Goal: Transaction & Acquisition: Subscribe to service/newsletter

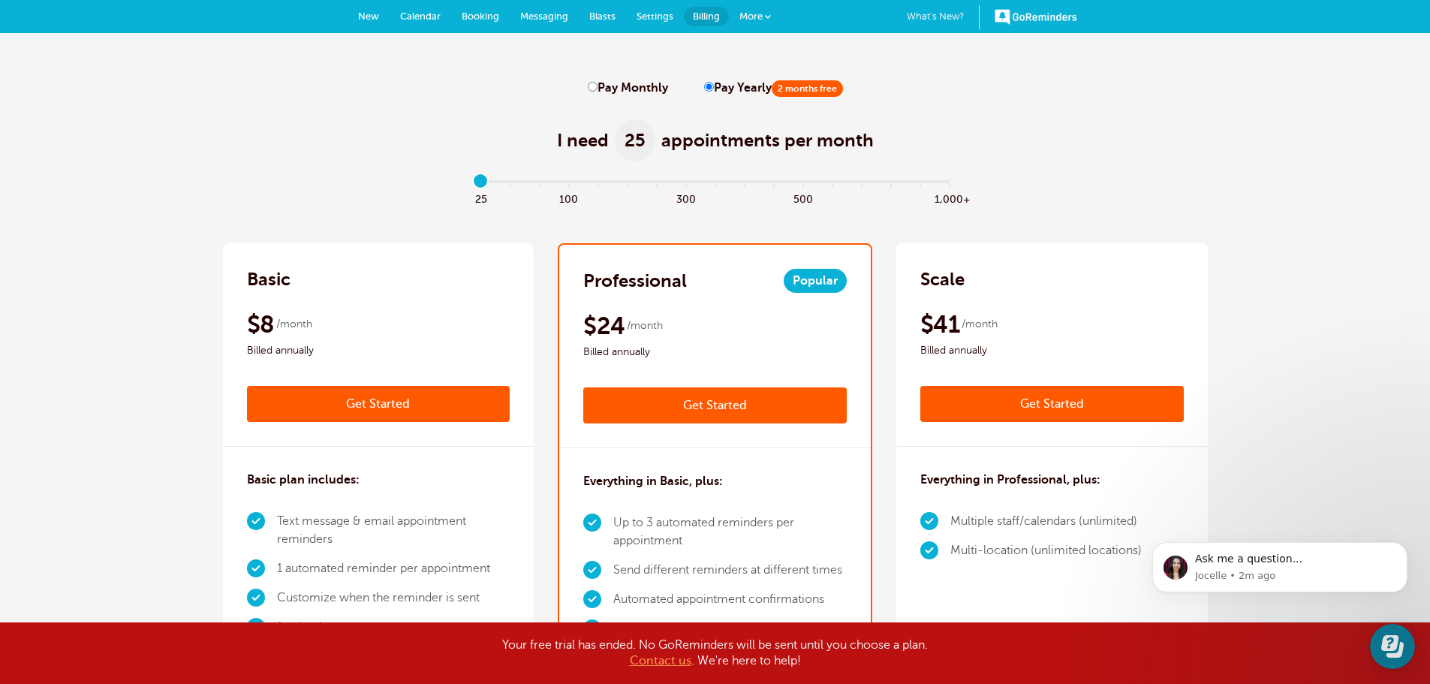
click at [365, 16] on span "New" at bounding box center [368, 16] width 21 height 11
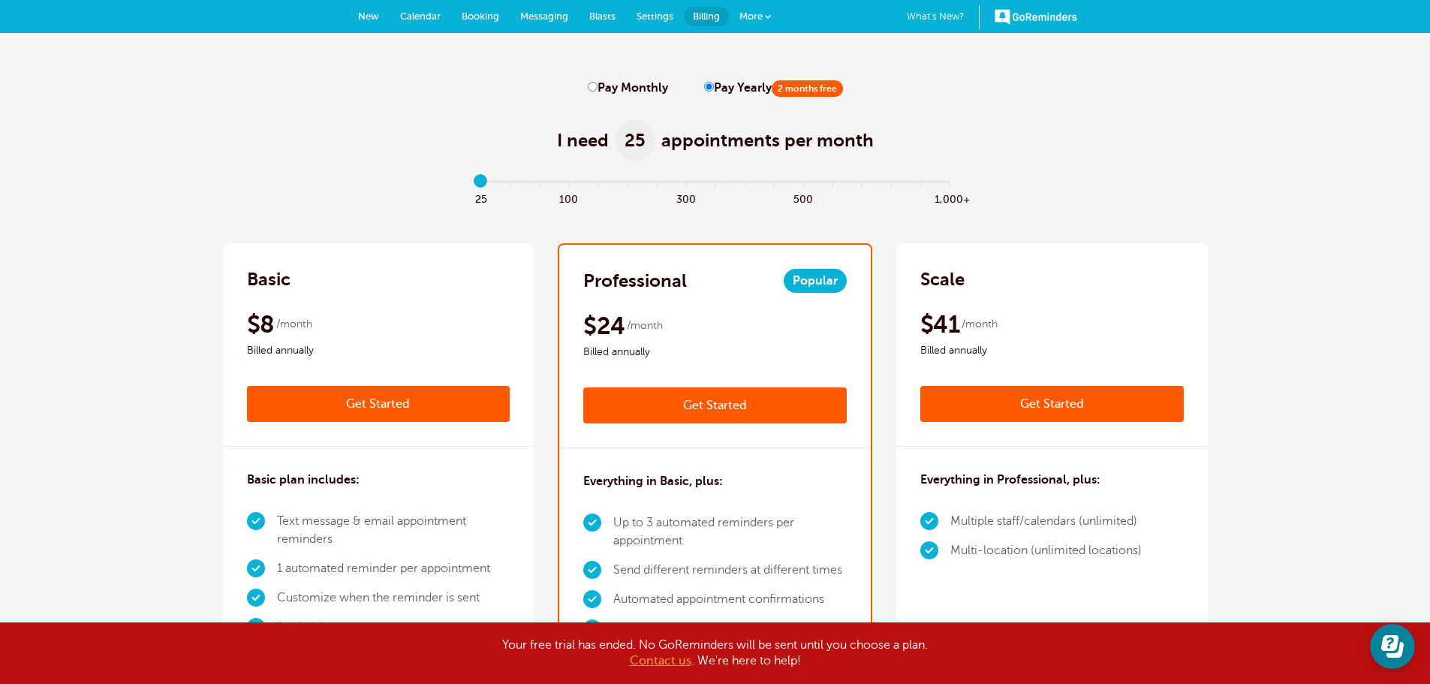
click at [417, 13] on span "Calendar" at bounding box center [420, 16] width 41 height 11
click at [773, 18] on link "More" at bounding box center [755, 17] width 53 height 34
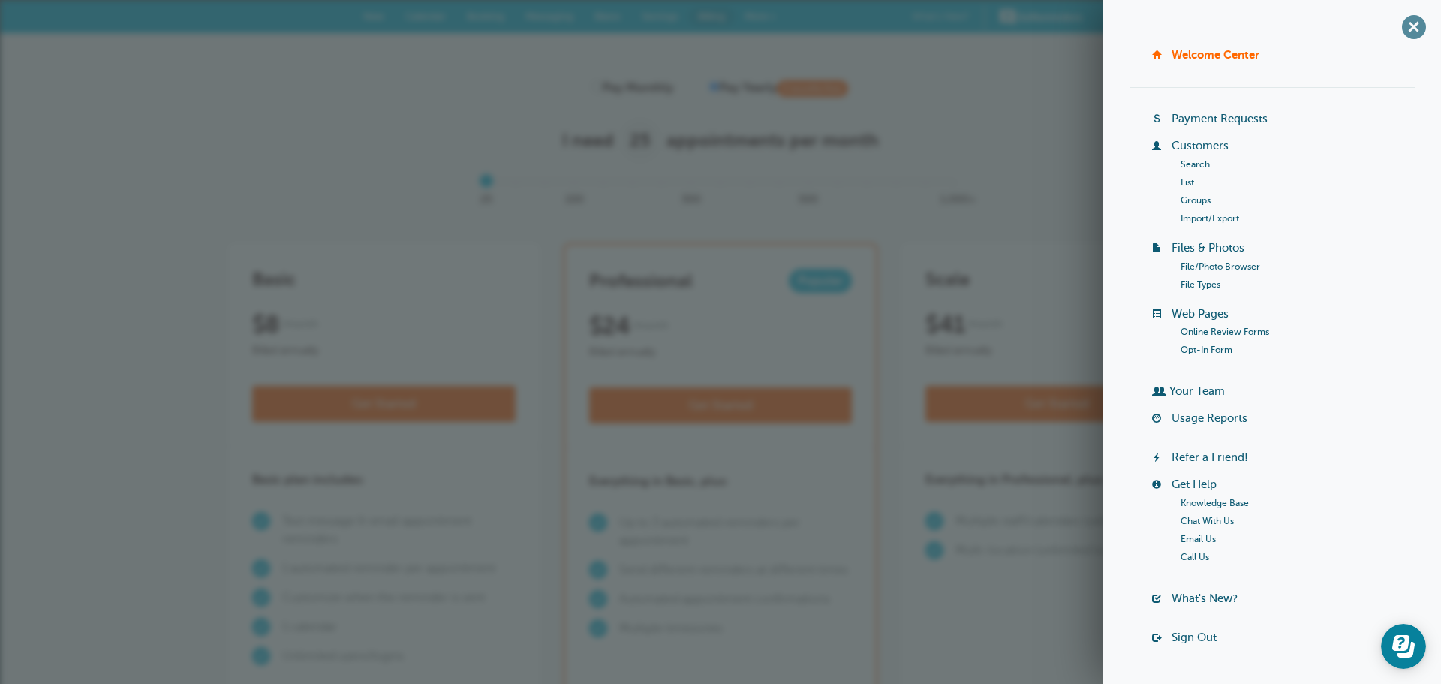
click at [1407, 27] on span "+" at bounding box center [1414, 27] width 34 height 34
